Goal: Entertainment & Leisure: Consume media (video, audio)

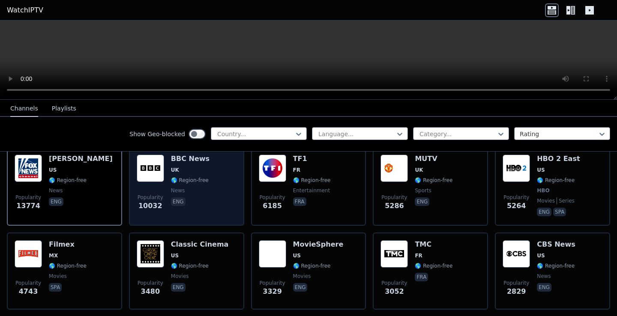
scroll to position [104, 0]
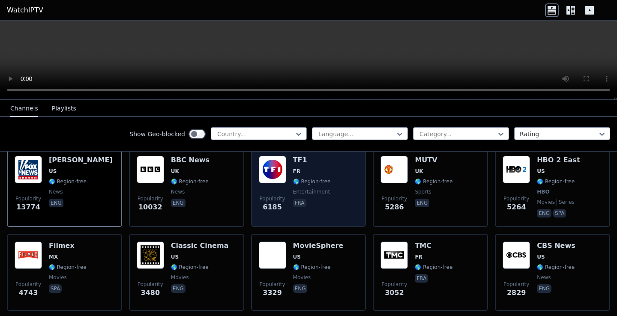
click at [303, 186] on div "TF1 FR 🌎 Region-free entertainment fra" at bounding box center [312, 187] width 38 height 63
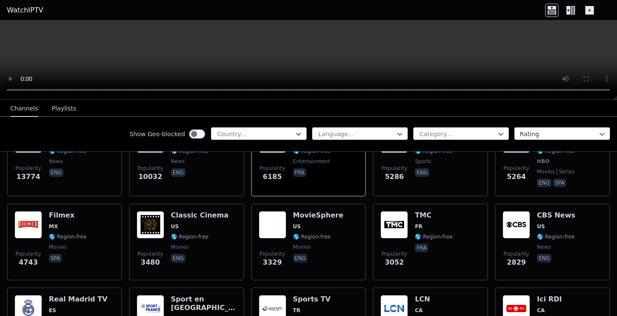
scroll to position [130, 0]
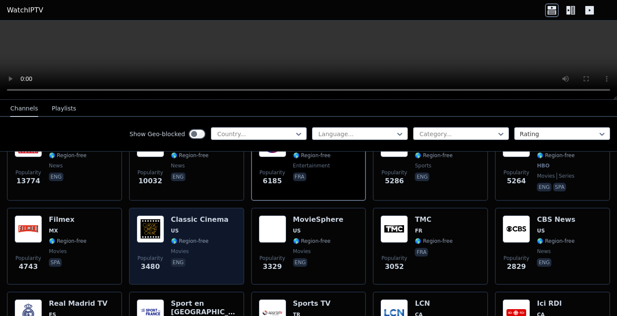
click at [241, 229] on div "Popularity 3480 Classic Cinema US 🌎 Region-free movies eng" at bounding box center [186, 246] width 115 height 77
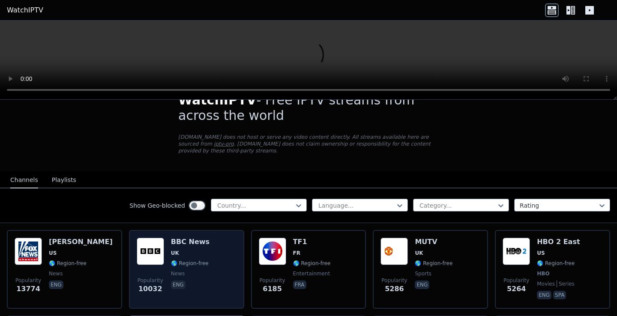
scroll to position [39, 0]
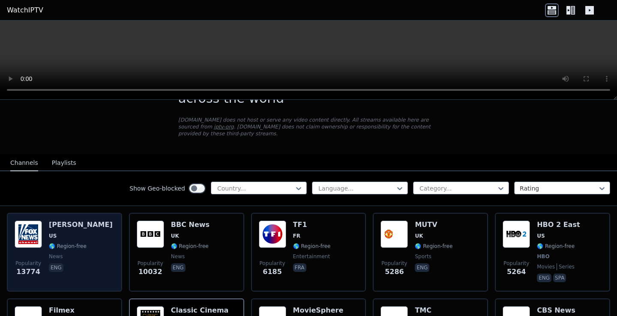
click at [100, 239] on span "US" at bounding box center [81, 236] width 64 height 7
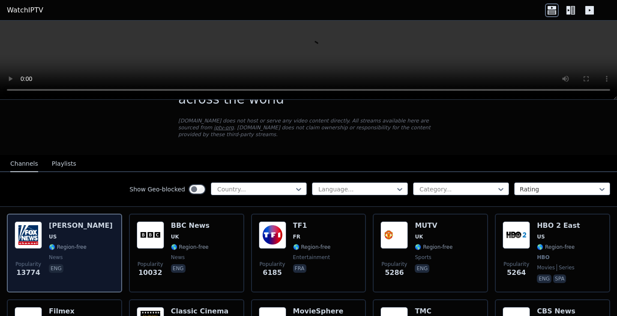
scroll to position [39, 0]
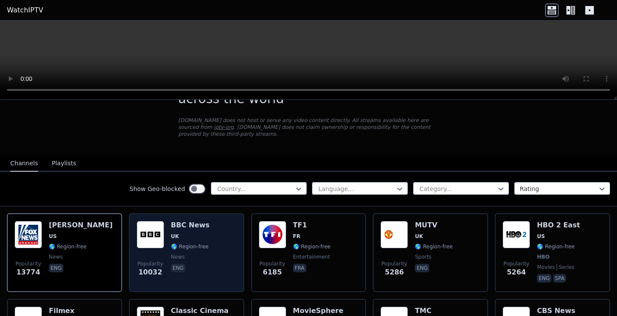
click at [193, 257] on span "news" at bounding box center [190, 257] width 39 height 7
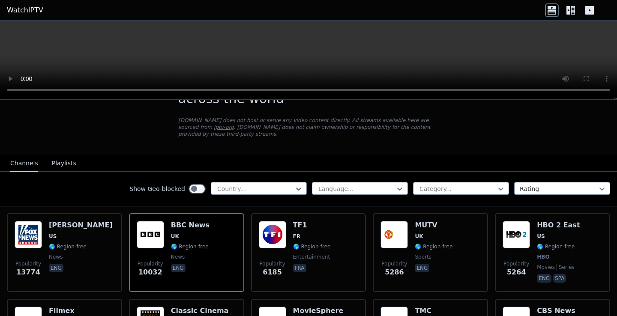
click at [308, 46] on video at bounding box center [308, 60] width 617 height 79
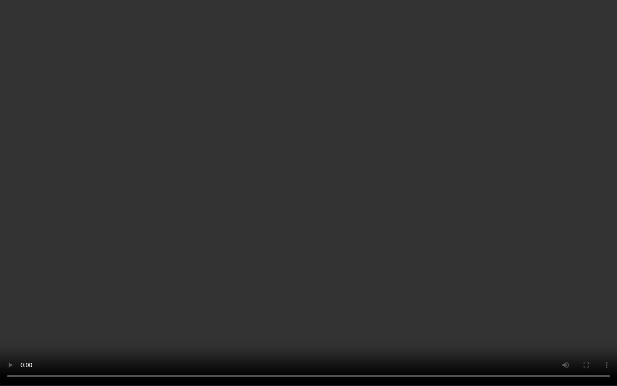
click at [308, 94] on video at bounding box center [308, 193] width 617 height 386
